Goal: Information Seeking & Learning: Learn about a topic

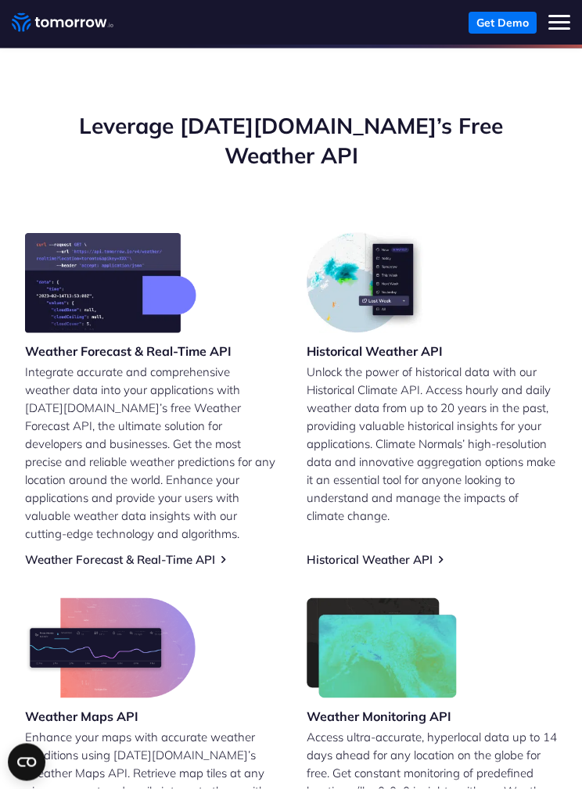
scroll to position [287, 0]
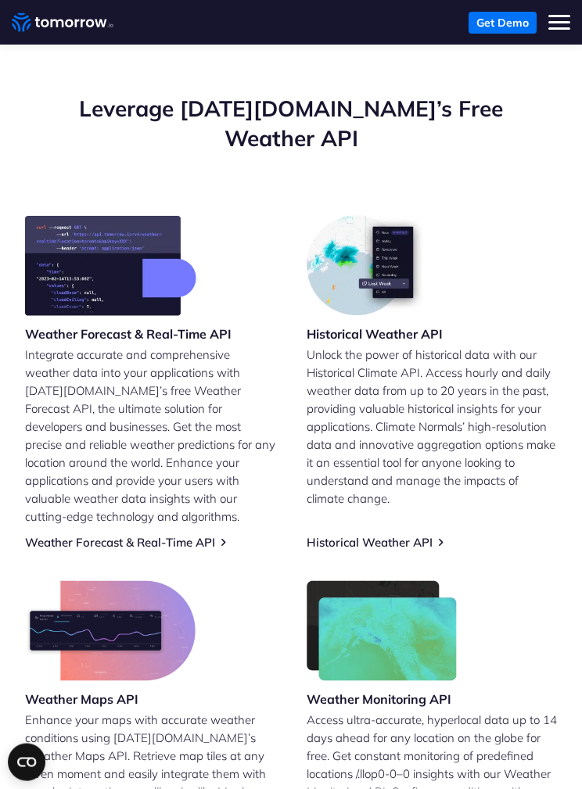
click at [66, 535] on link "Weather Forecast & Real-Time API" at bounding box center [120, 542] width 190 height 15
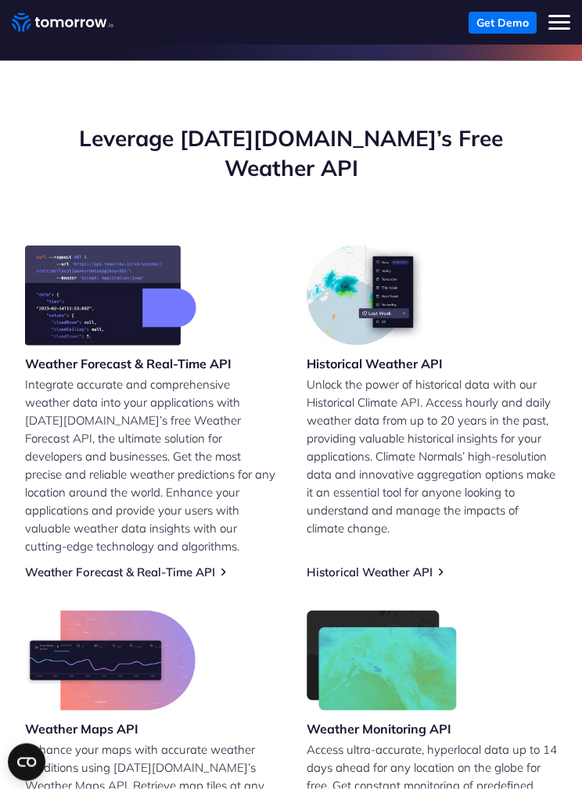
scroll to position [258, 0]
